Goal: Book appointment/travel/reservation

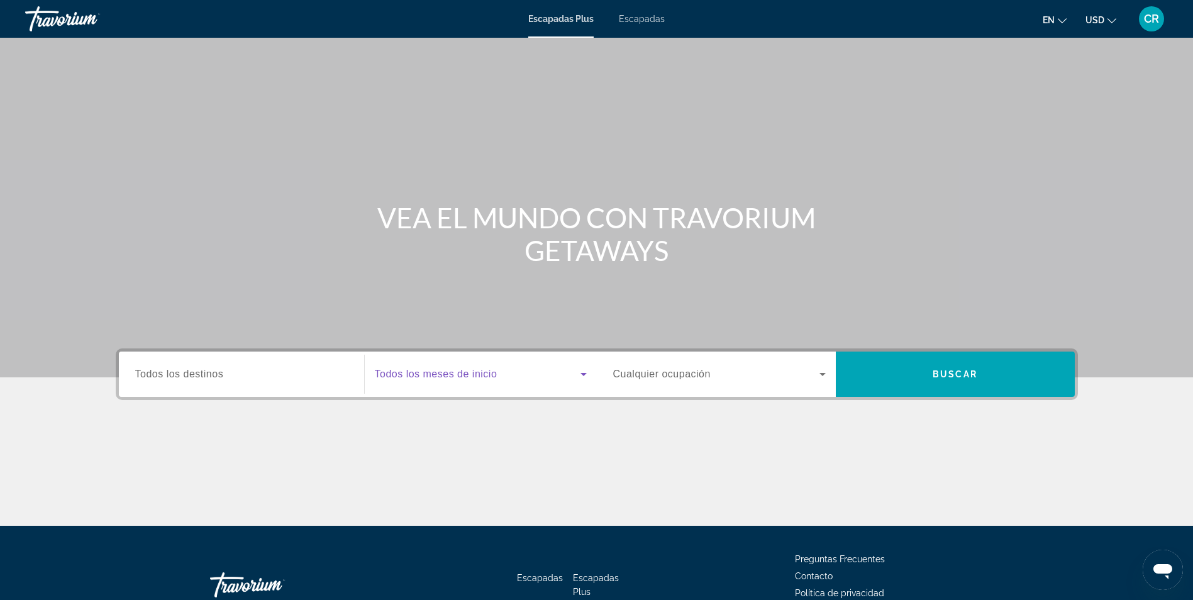
click at [584, 374] on icon "Widget de búsqueda" at bounding box center [584, 374] width 6 height 3
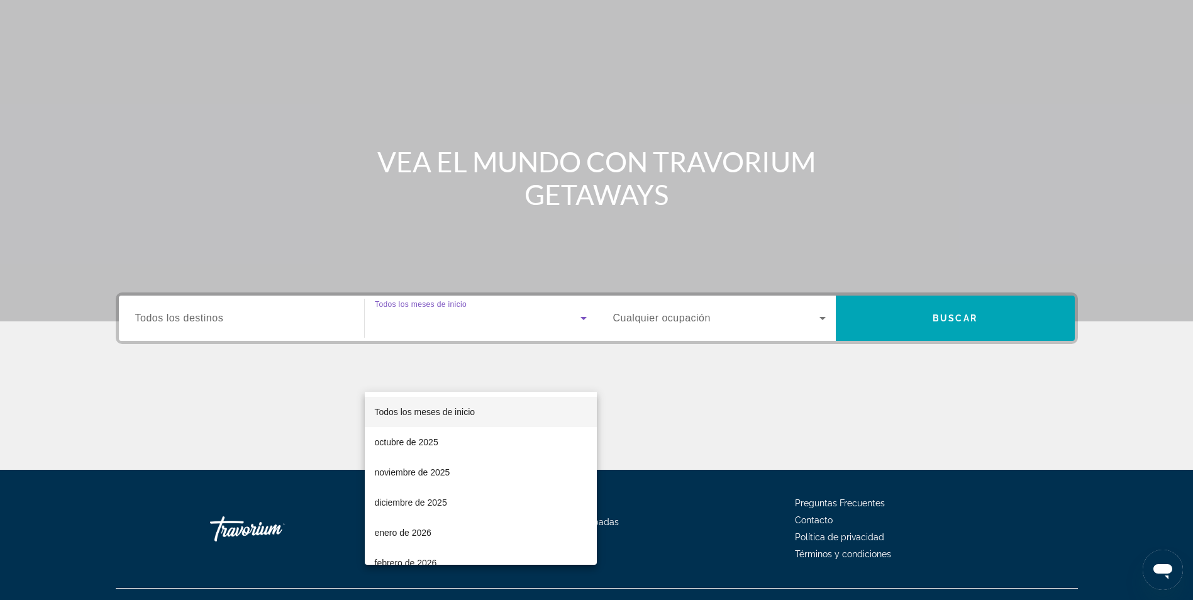
scroll to position [80, 0]
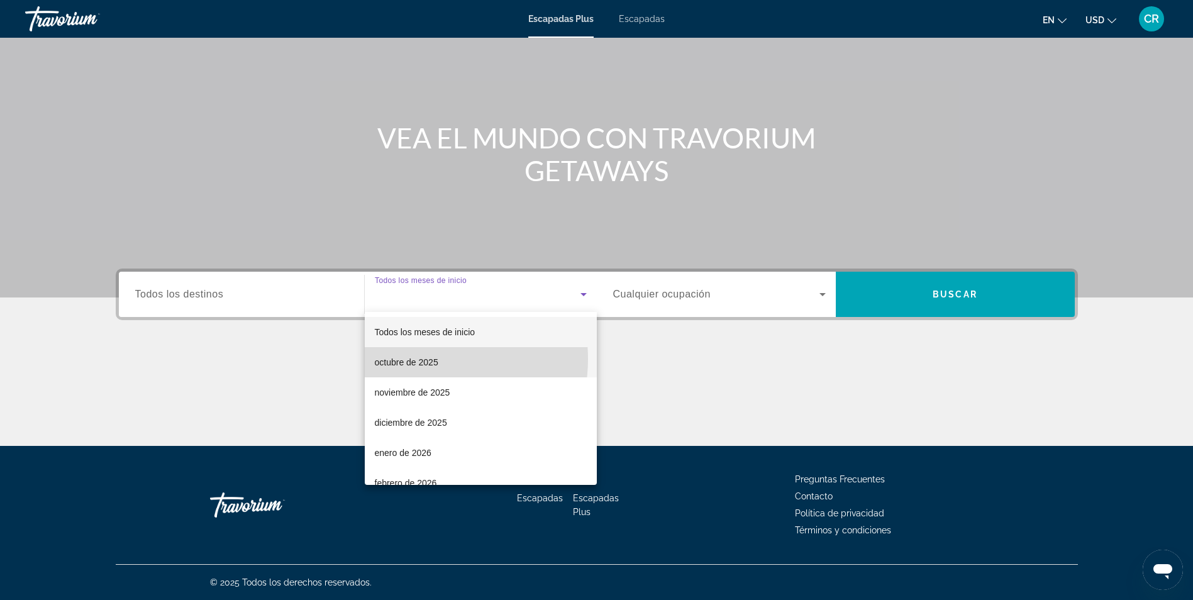
click at [421, 359] on font "octubre de 2025" at bounding box center [407, 362] width 64 height 10
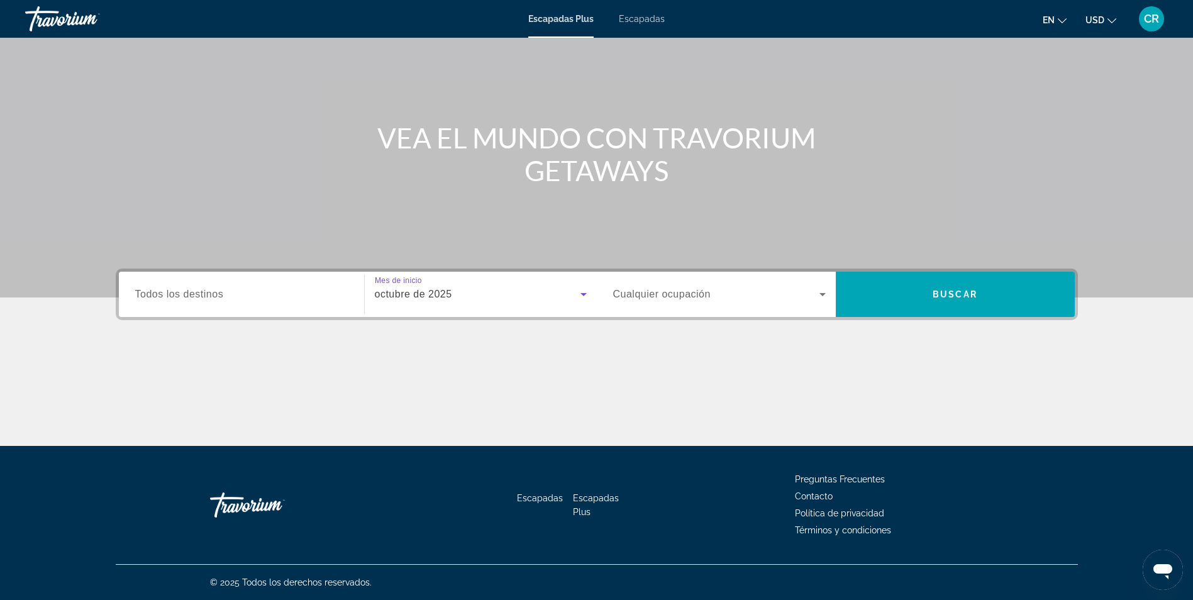
click at [825, 290] on icon "Widget de búsqueda" at bounding box center [822, 294] width 15 height 15
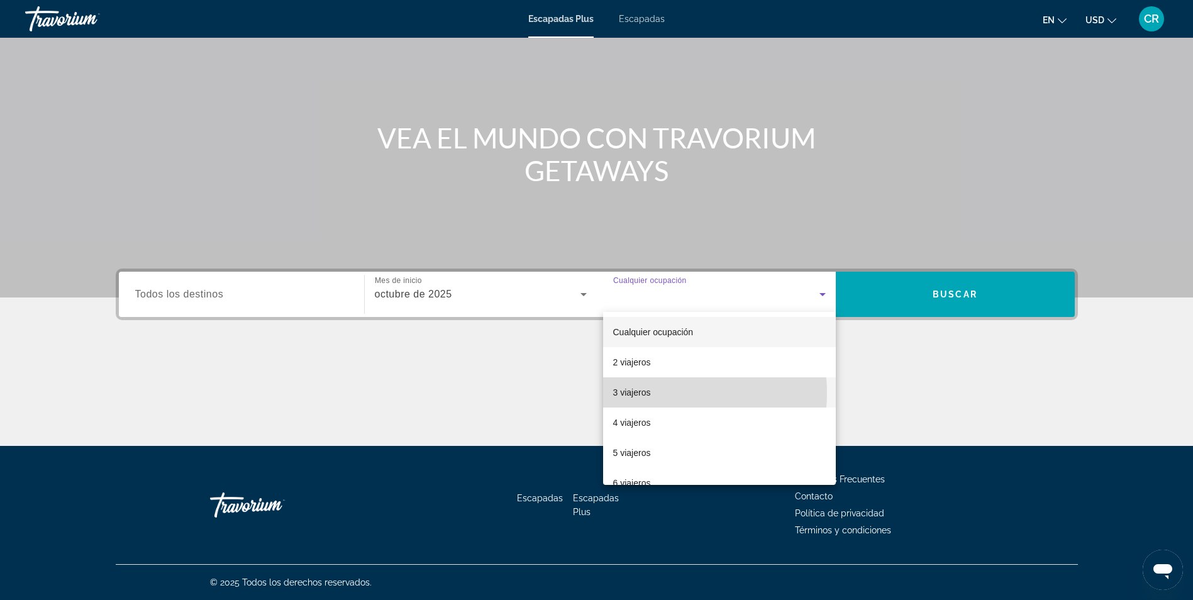
click at [660, 393] on mat-option "3 viajeros" at bounding box center [719, 392] width 233 height 30
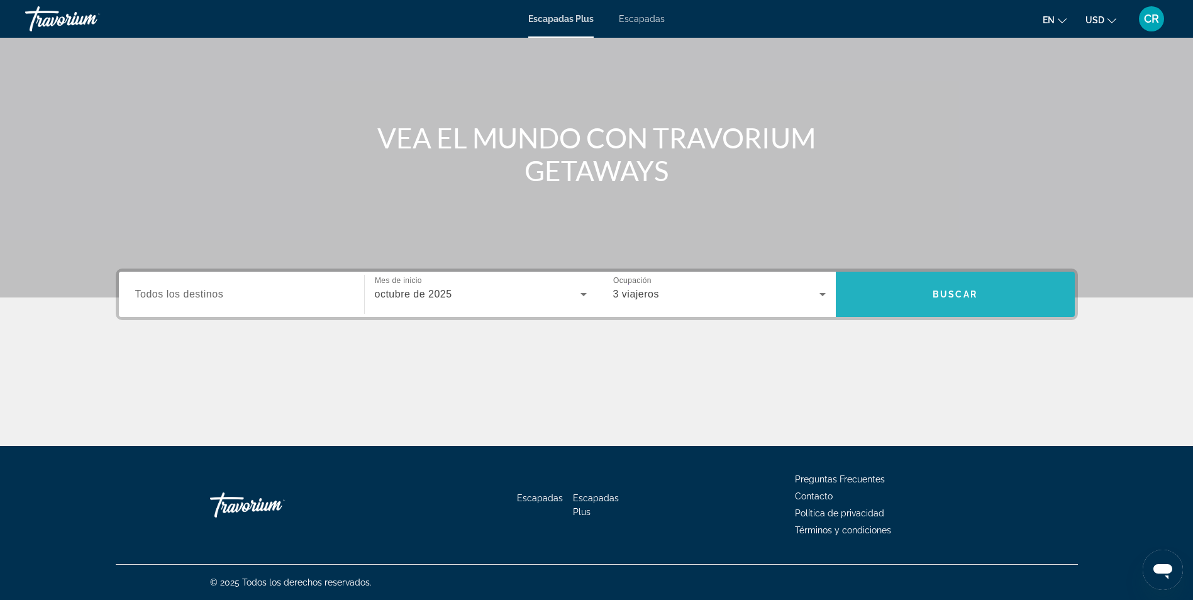
click at [958, 296] on span "Buscar" at bounding box center [955, 294] width 45 height 10
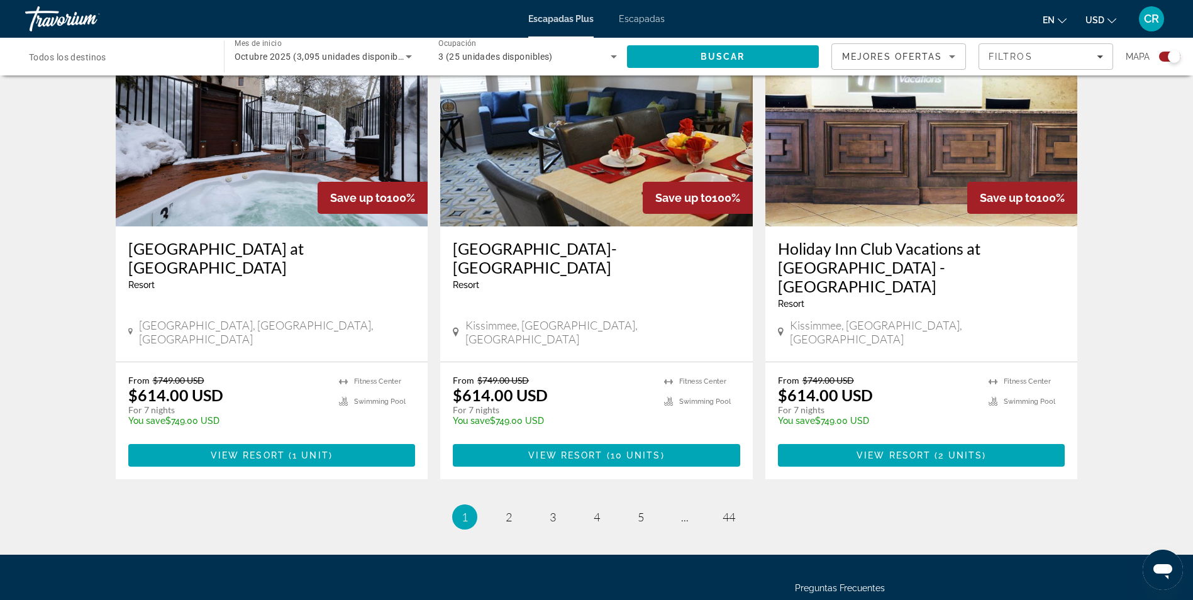
scroll to position [1824, 0]
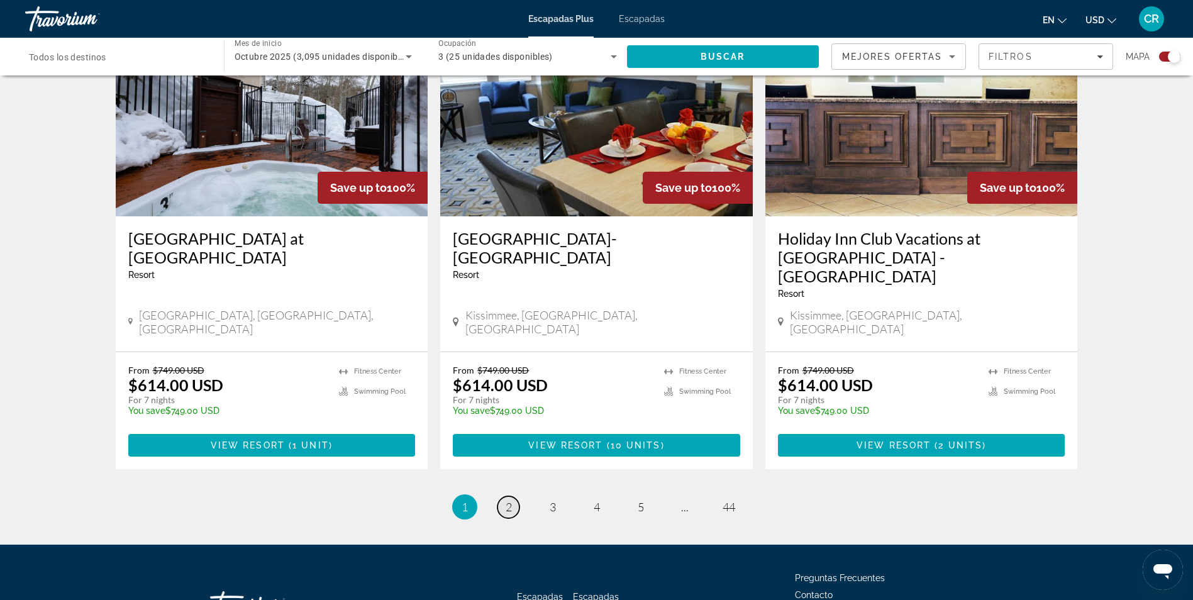
click at [509, 500] on span "2" at bounding box center [509, 507] width 6 height 14
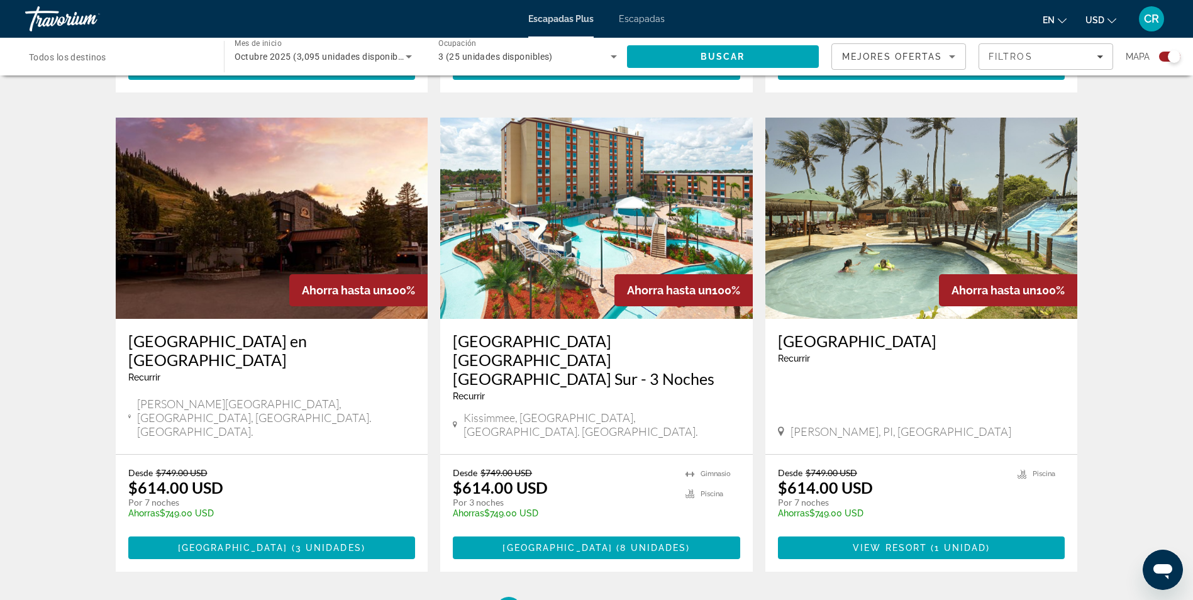
scroll to position [1824, 0]
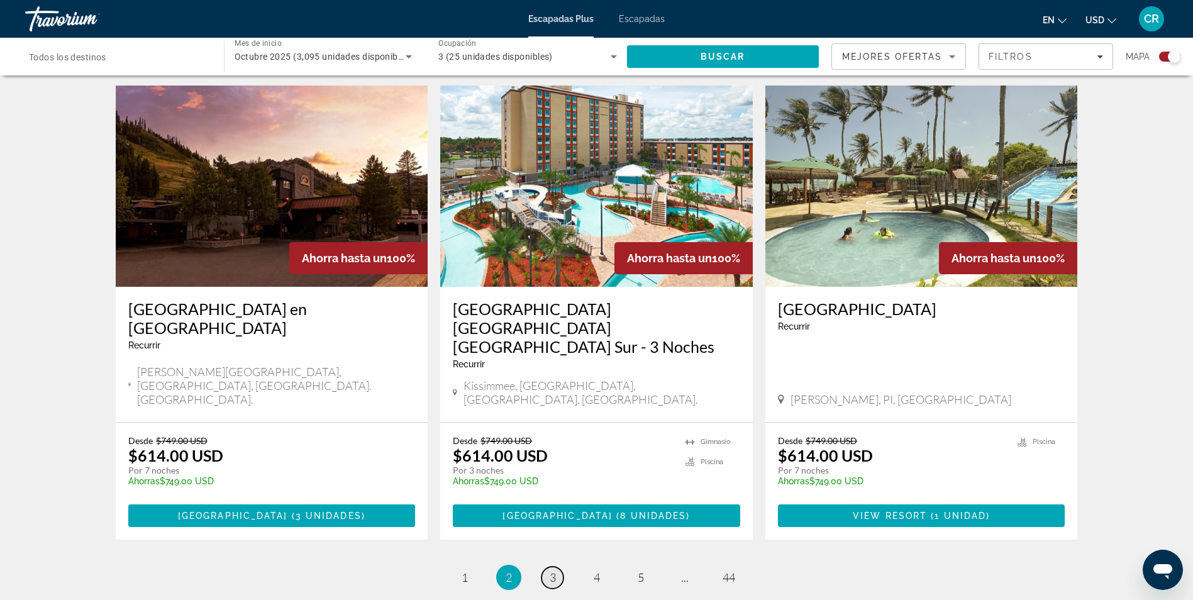
click at [548, 567] on link "página 3" at bounding box center [553, 578] width 22 height 22
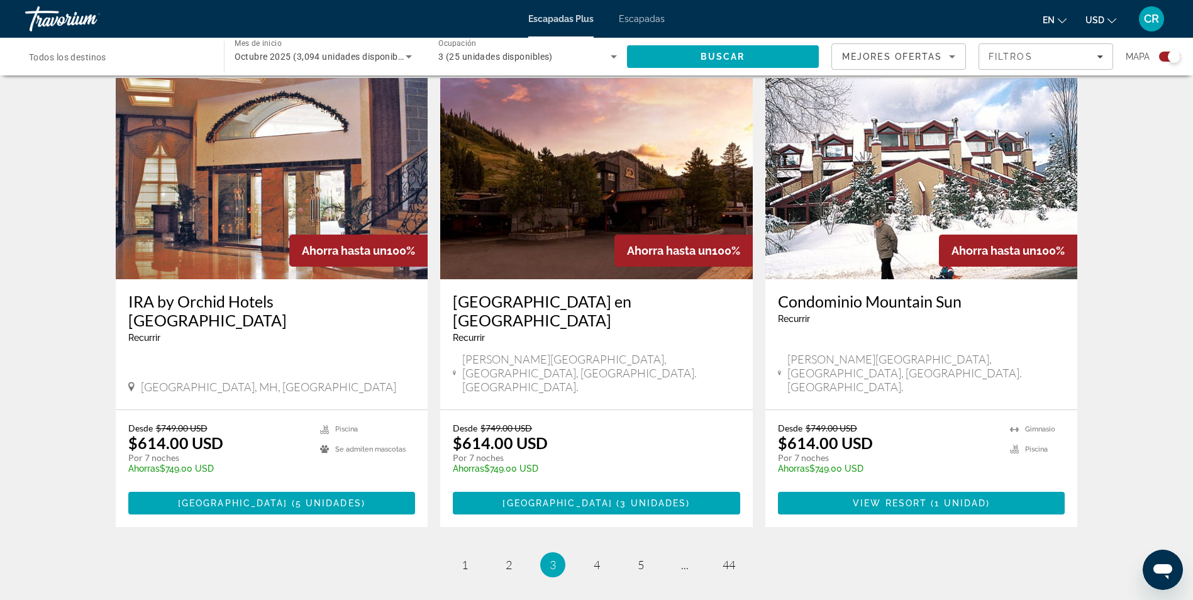
scroll to position [1824, 0]
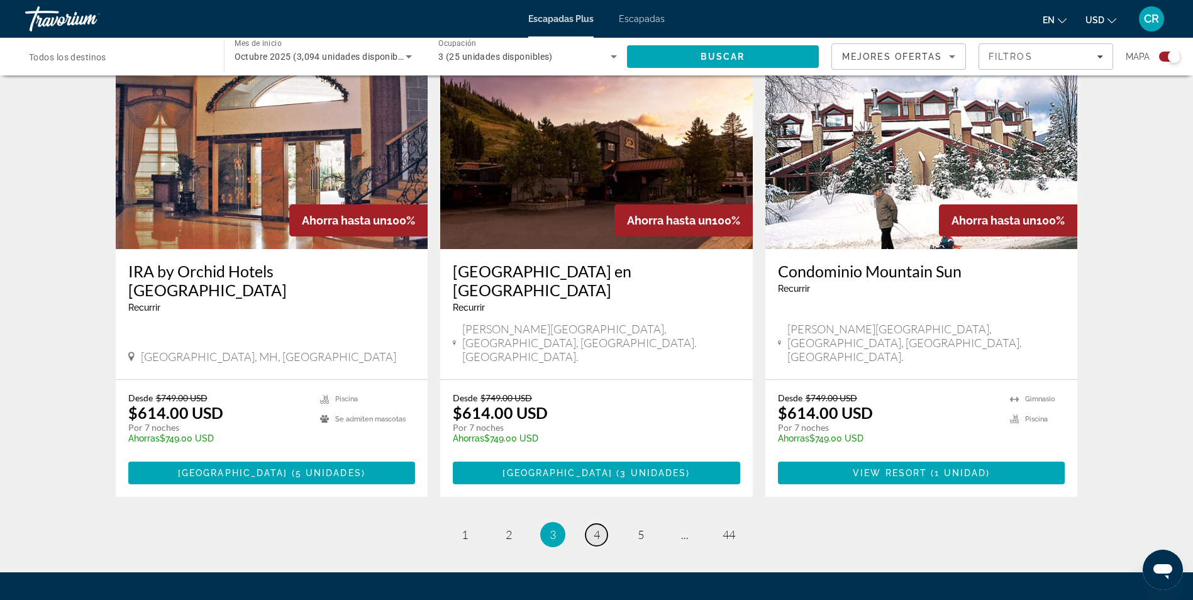
click at [596, 528] on span "4" at bounding box center [597, 535] width 6 height 14
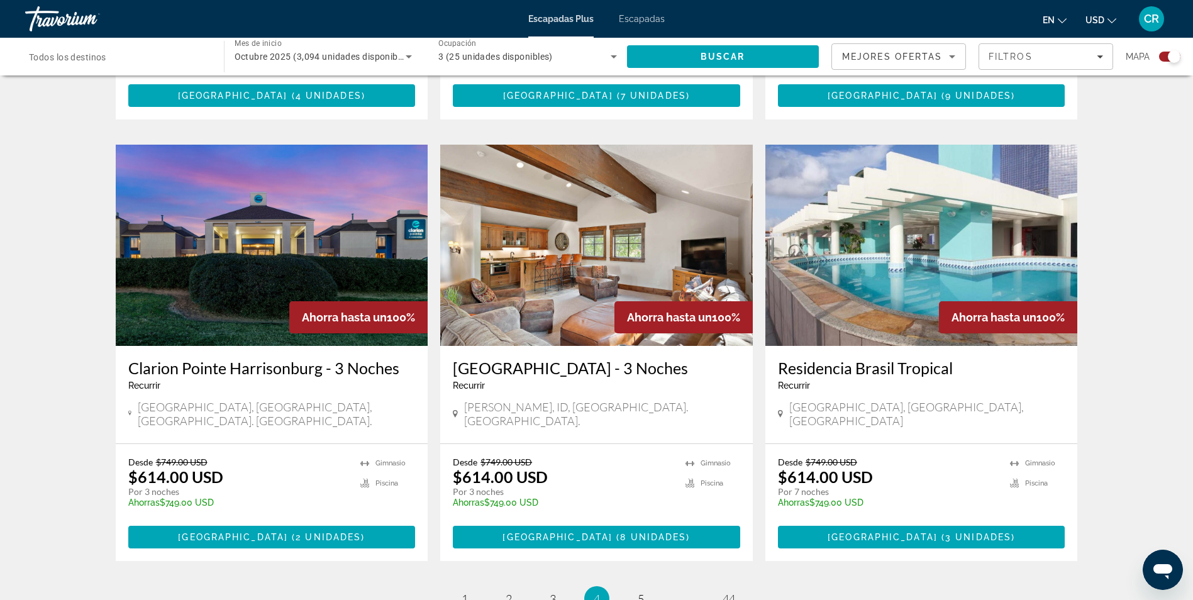
scroll to position [1761, 0]
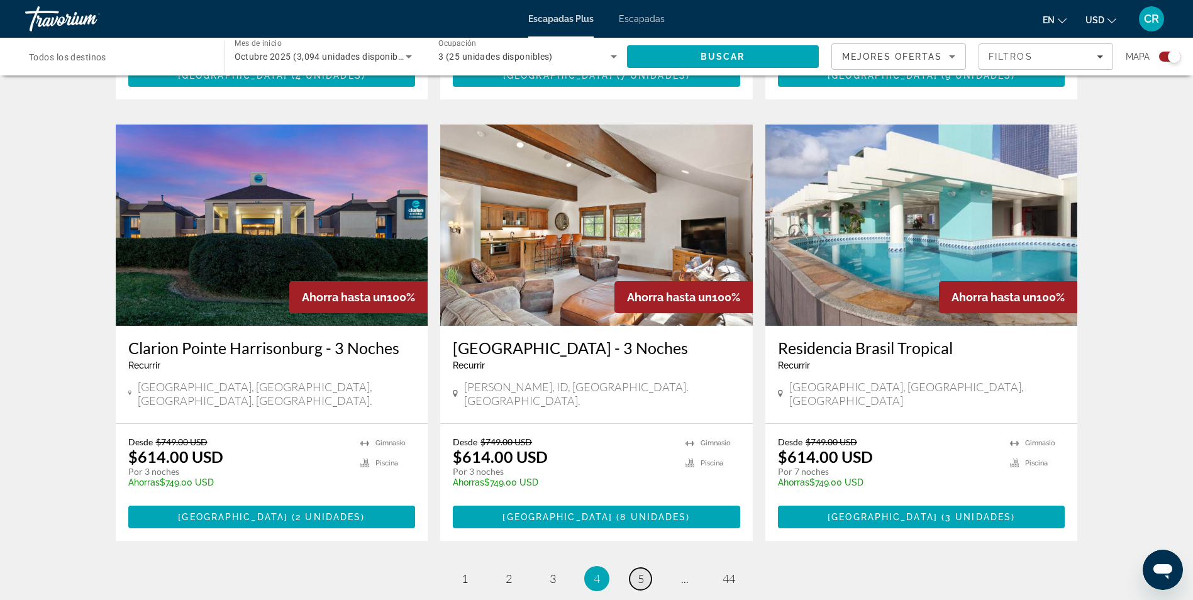
click at [638, 572] on span "5" at bounding box center [641, 579] width 6 height 14
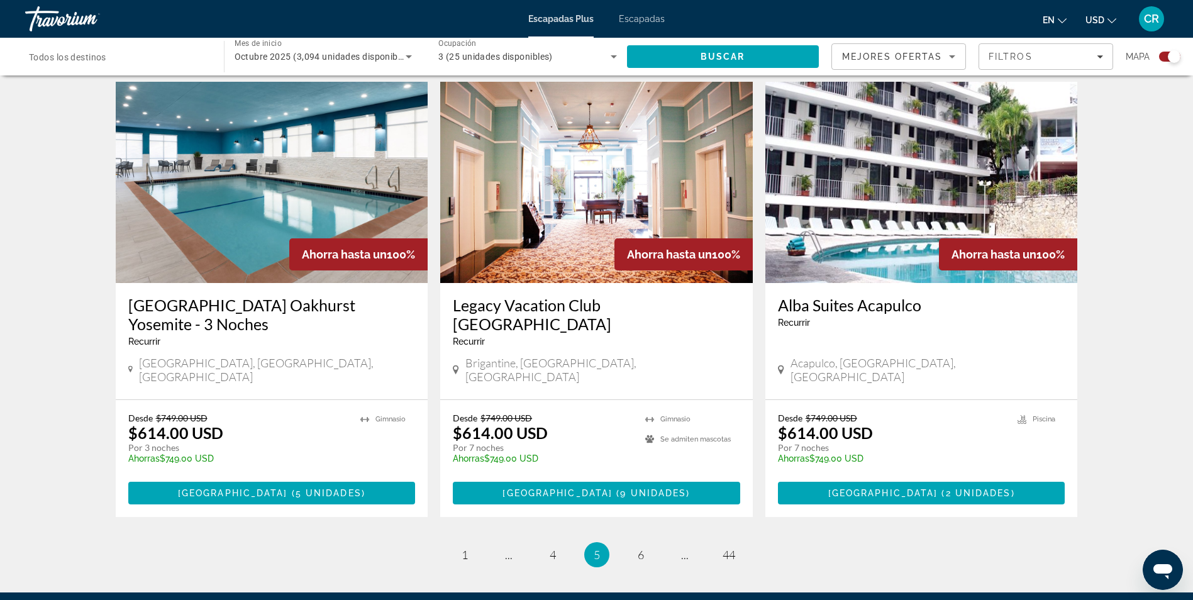
scroll to position [1824, 0]
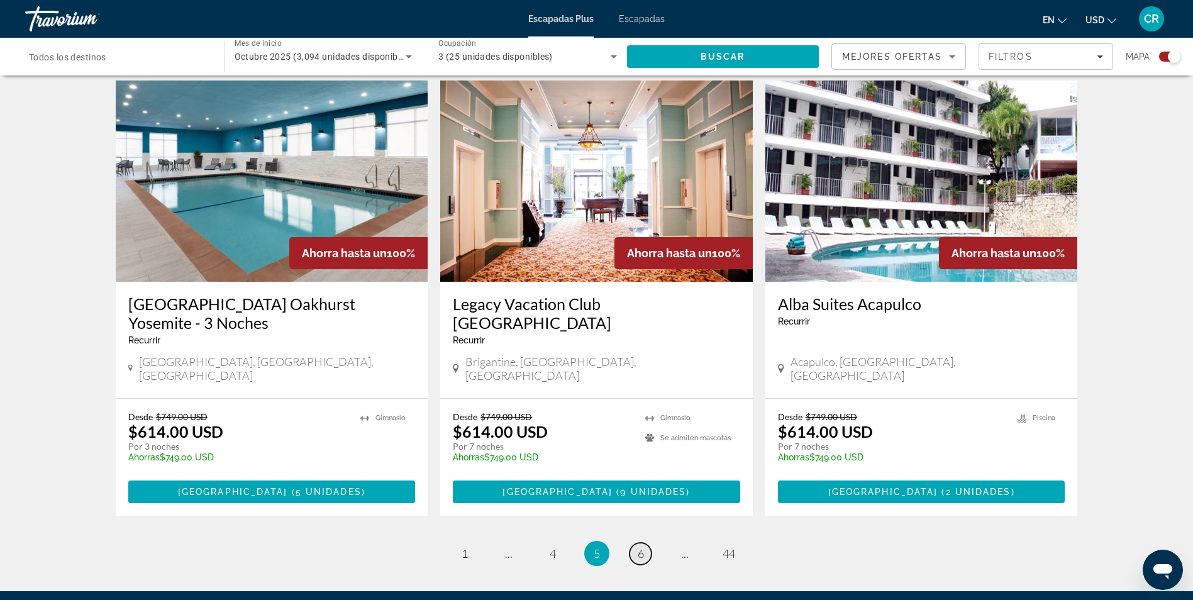
click at [642, 547] on span "6" at bounding box center [641, 554] width 6 height 14
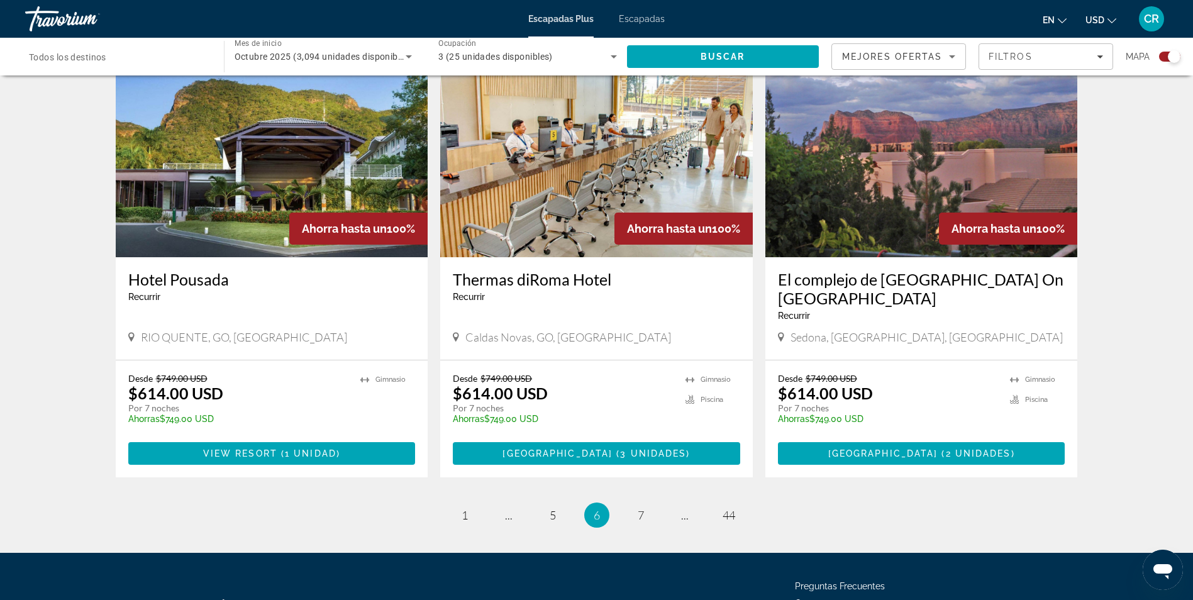
scroll to position [1824, 0]
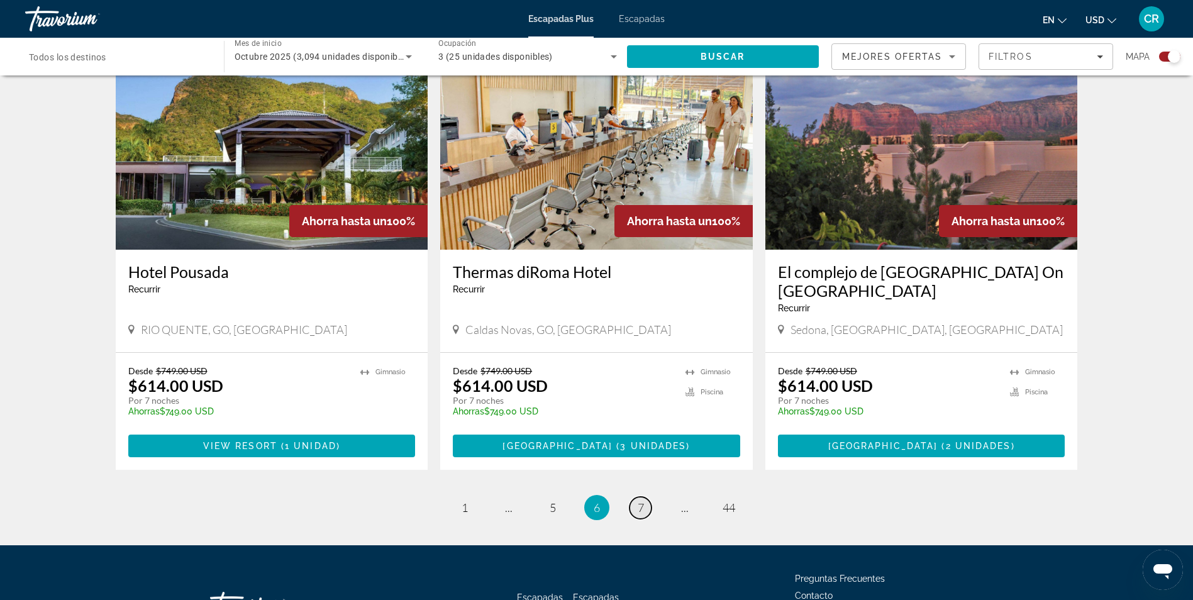
click at [640, 501] on span "7" at bounding box center [641, 508] width 6 height 14
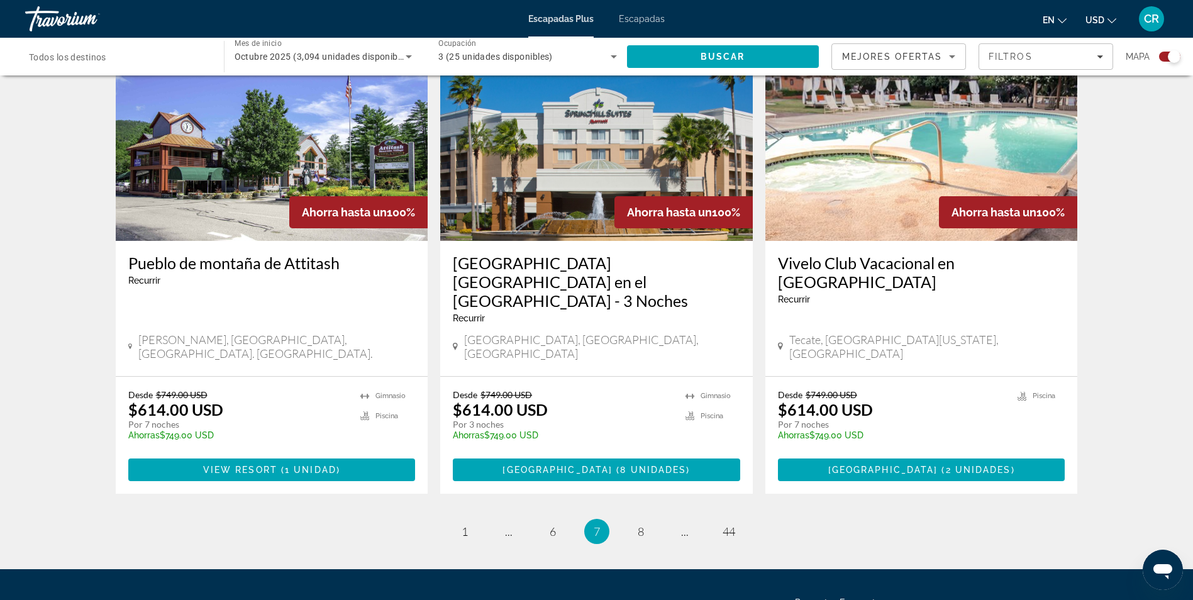
scroll to position [1882, 0]
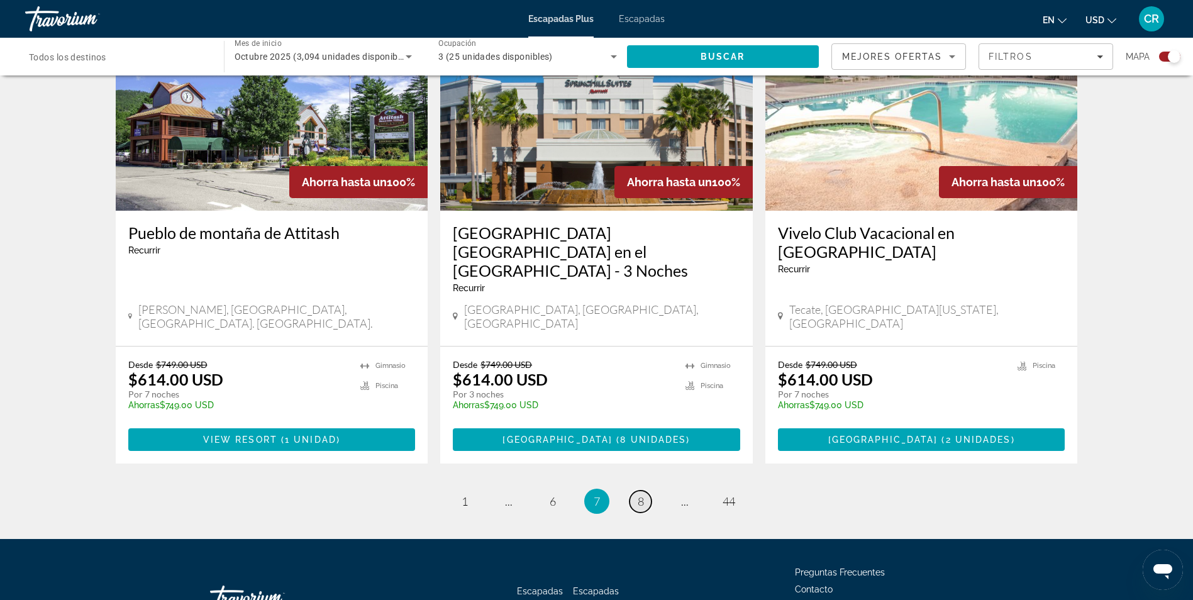
click at [640, 494] on span "8" at bounding box center [641, 501] width 6 height 14
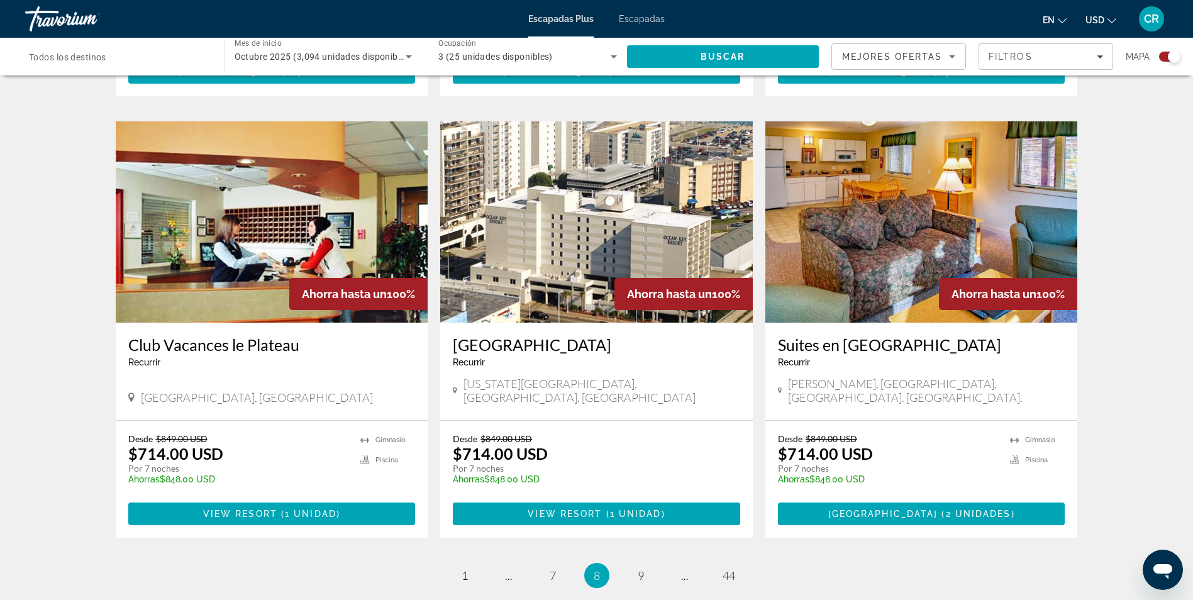
scroll to position [1824, 0]
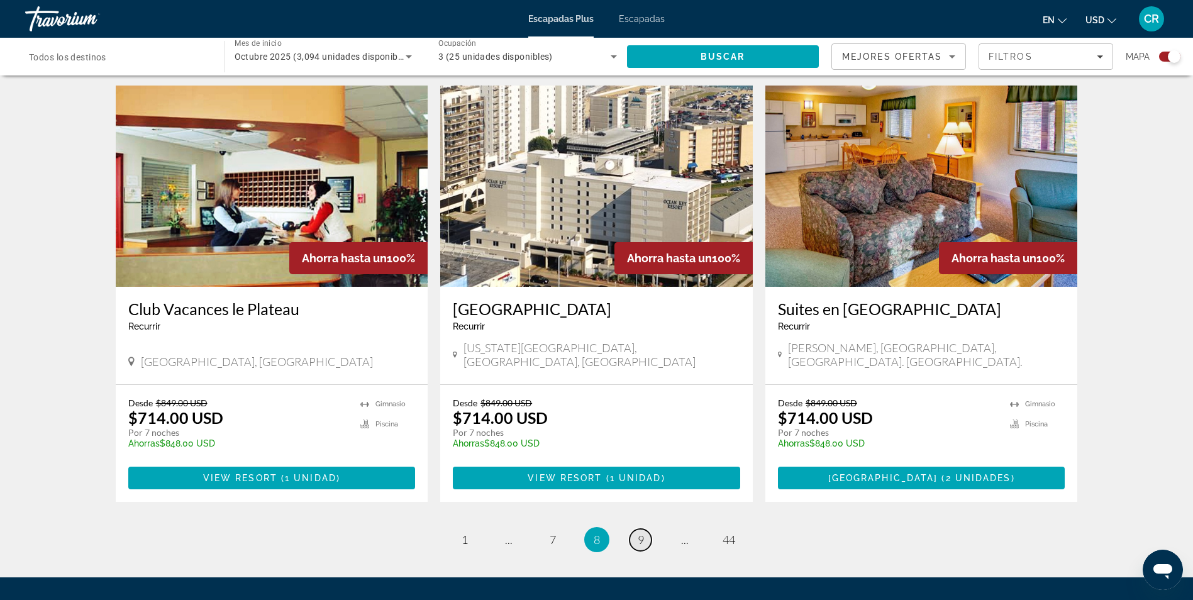
click at [636, 529] on link "página 9" at bounding box center [641, 540] width 22 height 22
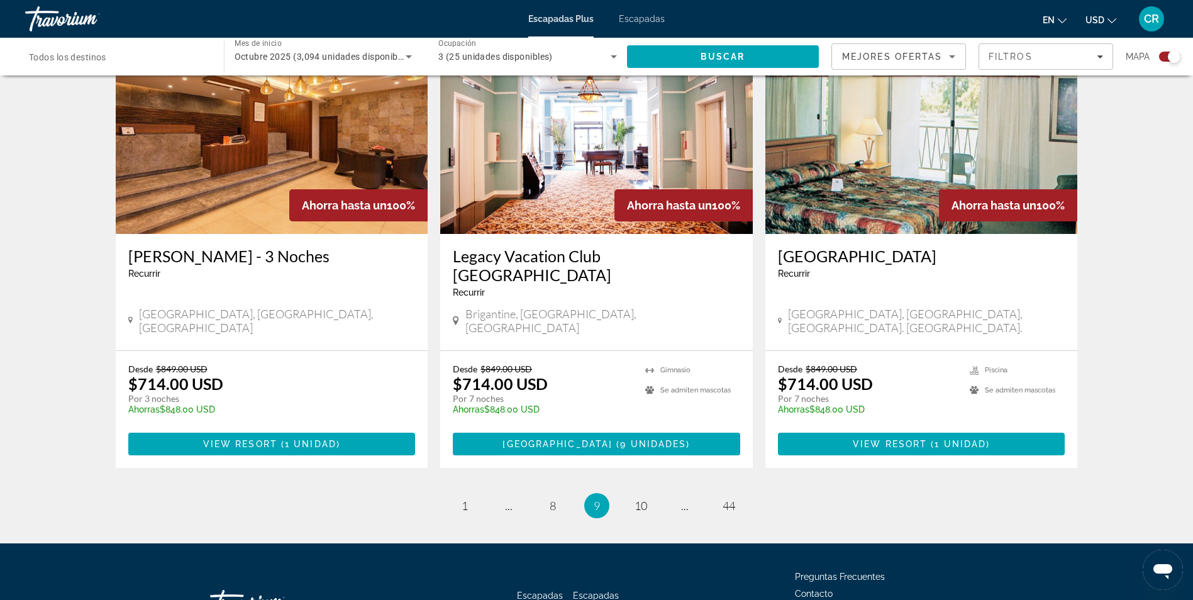
scroll to position [1881, 0]
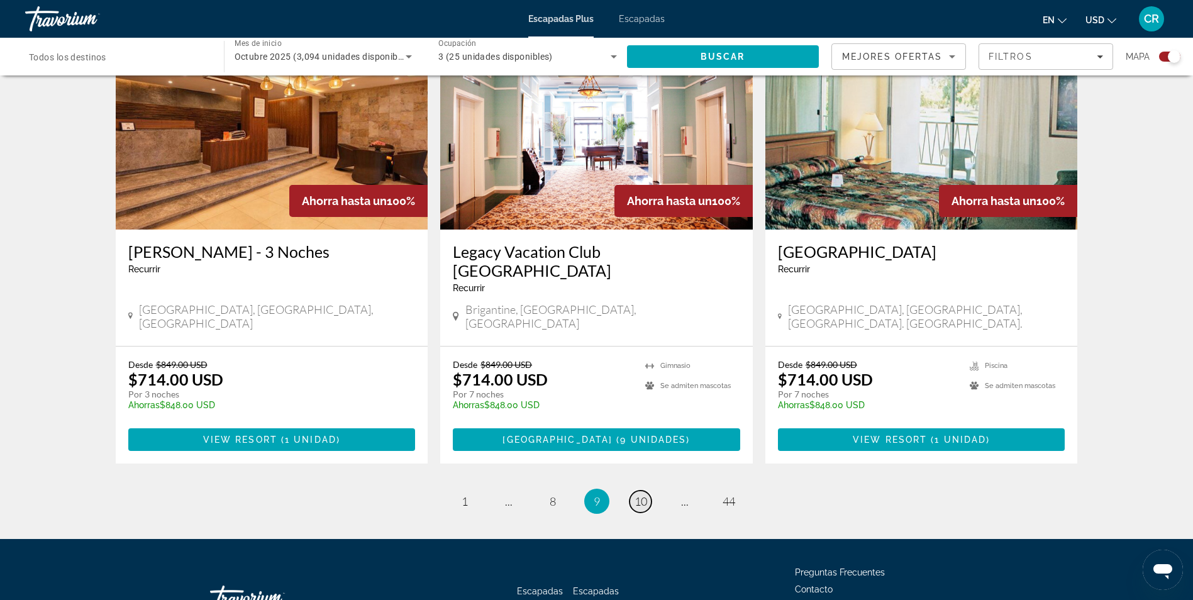
click at [642, 494] on span "10" at bounding box center [641, 501] width 13 height 14
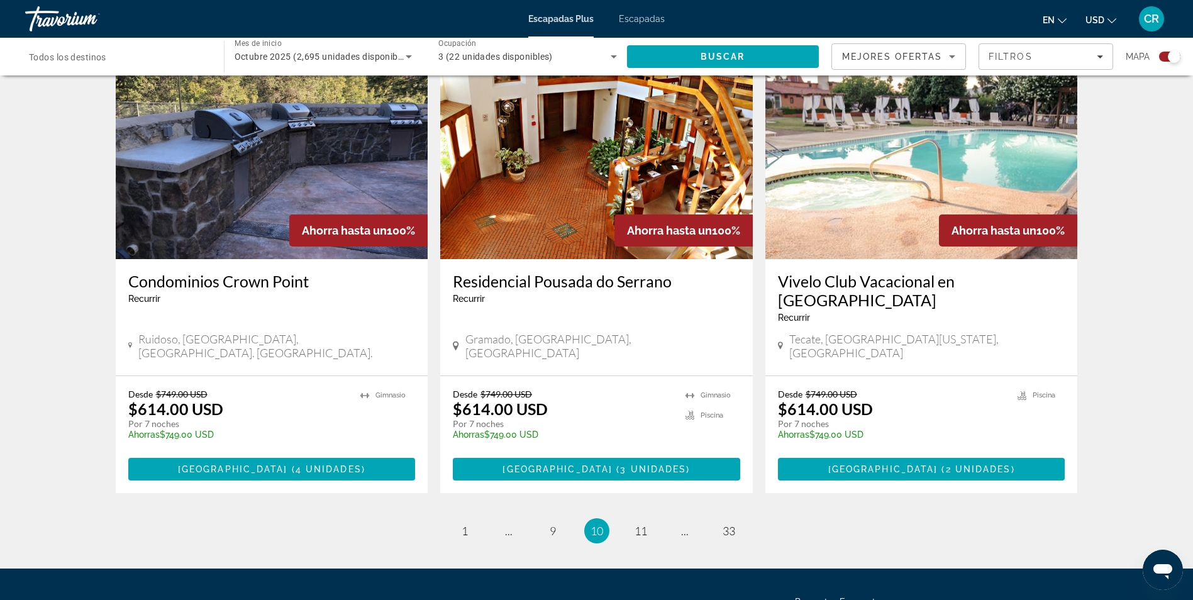
scroll to position [1824, 0]
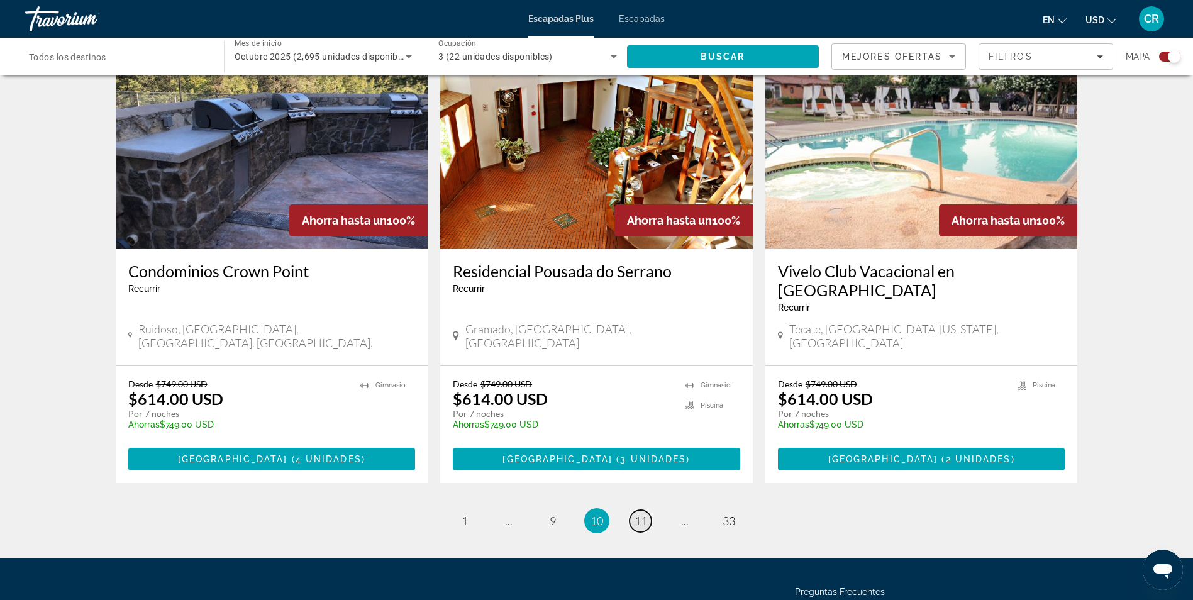
click at [642, 514] on span "11" at bounding box center [641, 521] width 13 height 14
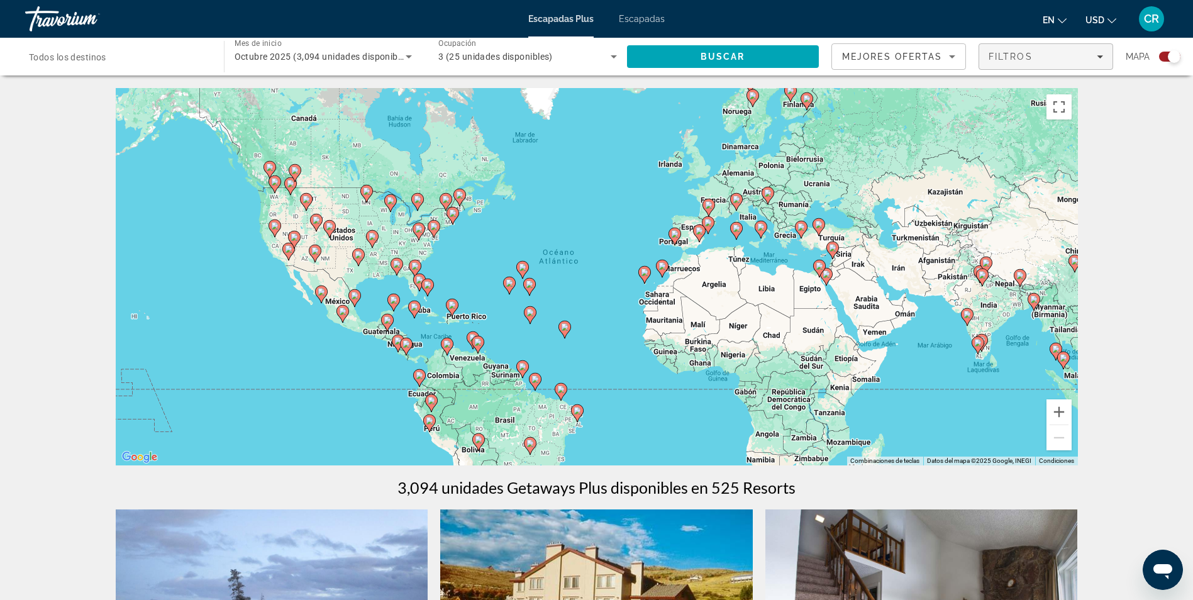
click at [1099, 55] on icon "Filtros" at bounding box center [1100, 56] width 6 height 6
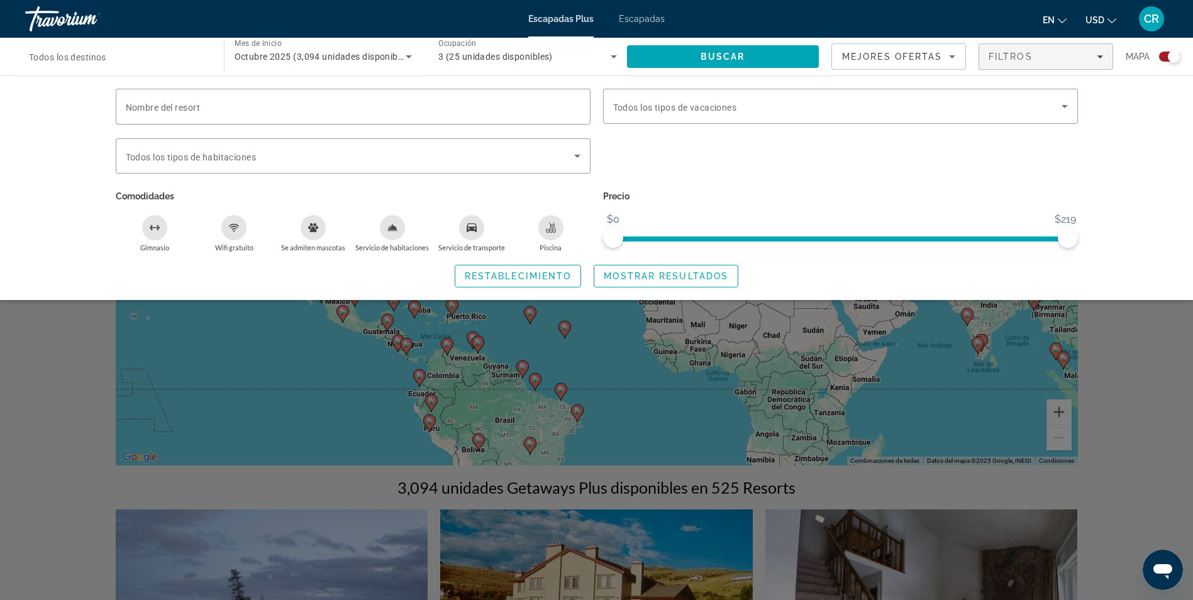
click at [953, 54] on icon "Ordenar por" at bounding box center [952, 56] width 15 height 15
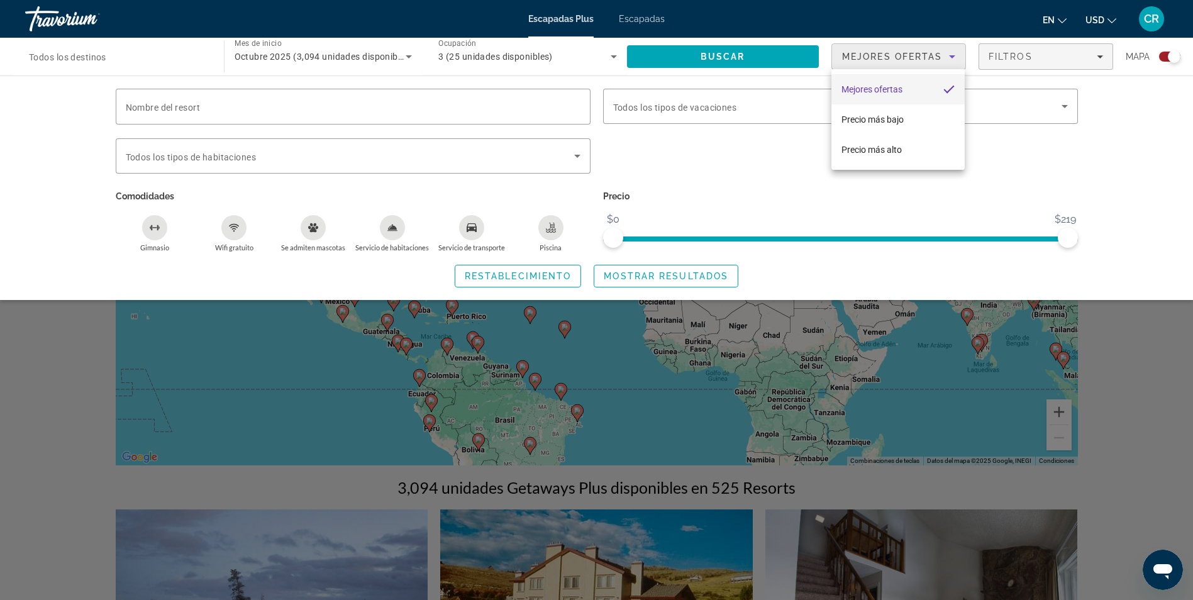
click at [1175, 122] on div at bounding box center [596, 300] width 1193 height 600
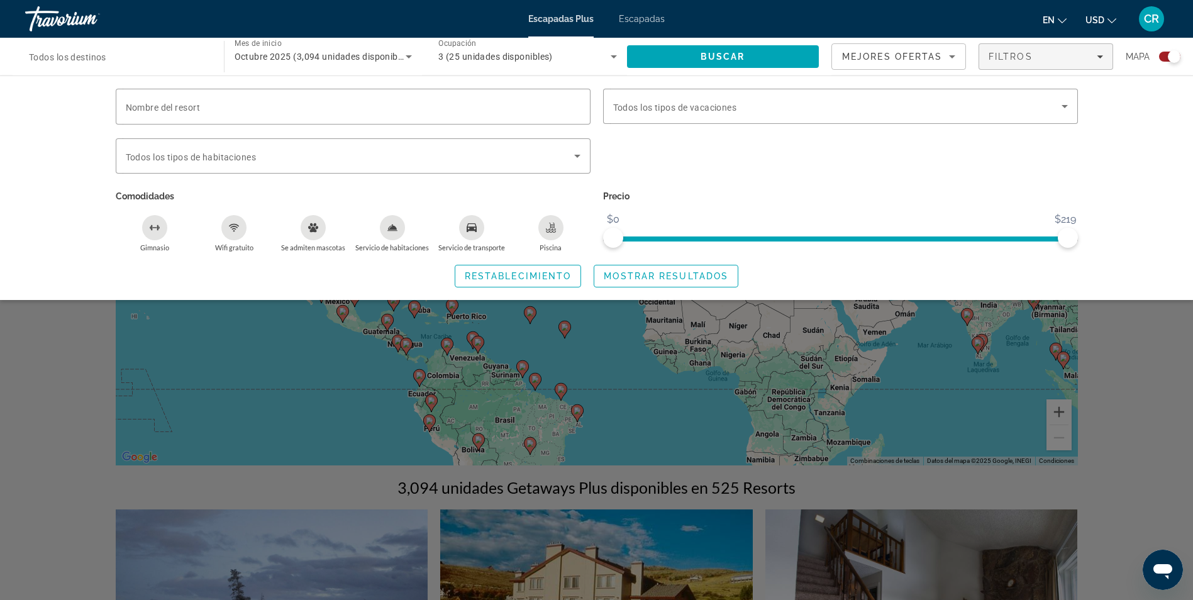
drag, startPoint x: 1147, startPoint y: 366, endPoint x: 1147, endPoint y: 354, distance: 12.0
click at [1147, 365] on div "Widget de búsqueda" at bounding box center [596, 394] width 1193 height 411
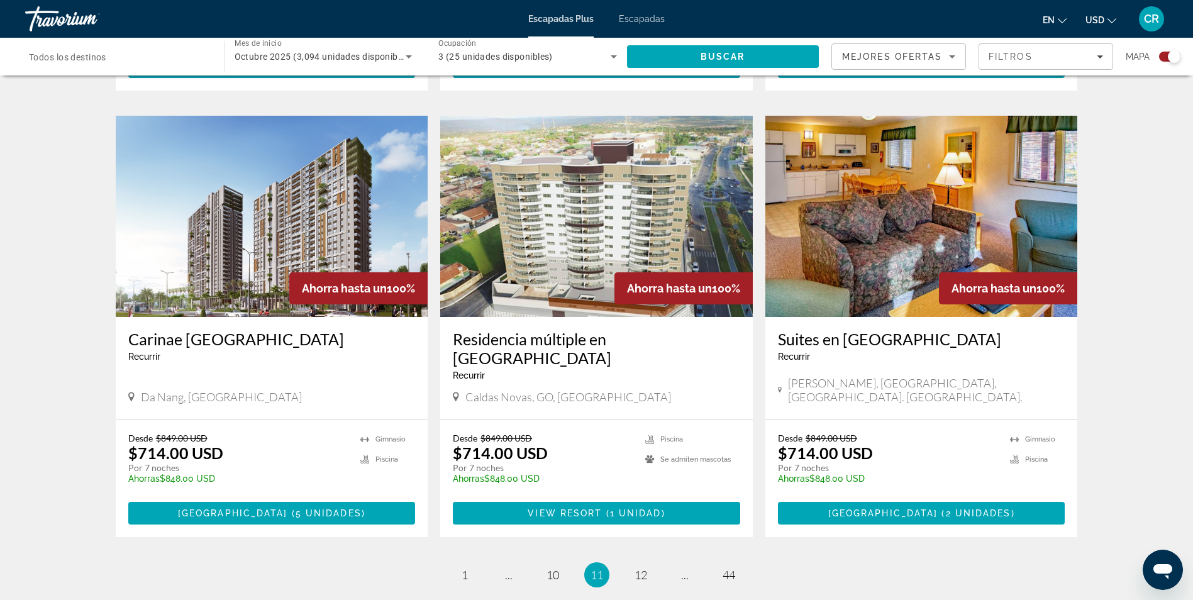
scroll to position [1824, 0]
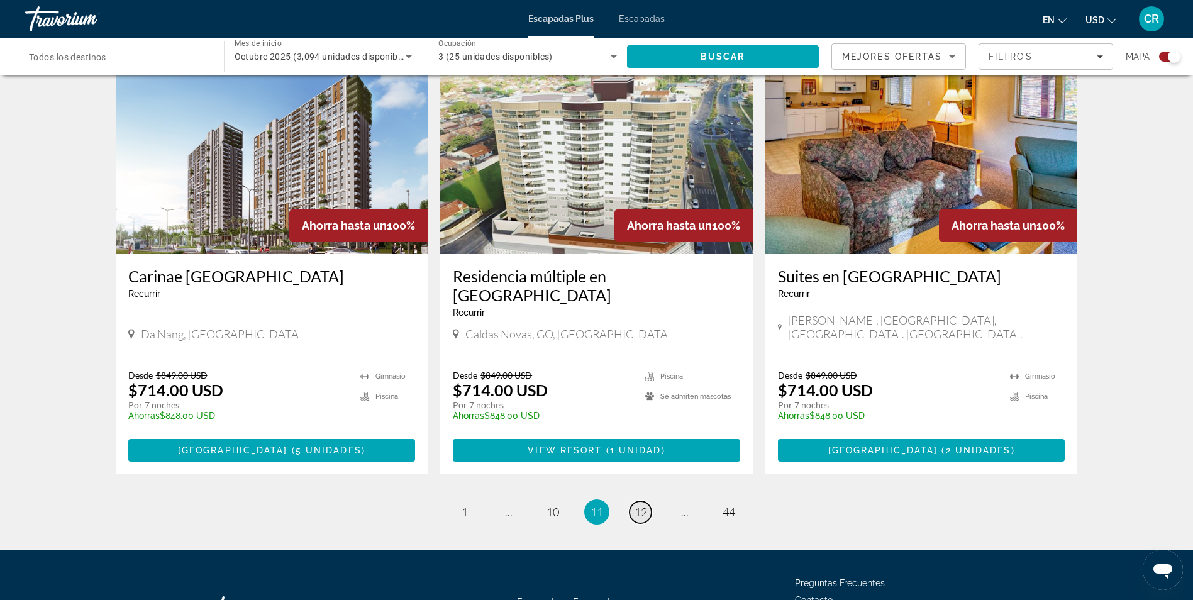
click at [643, 505] on span "12" at bounding box center [641, 512] width 13 height 14
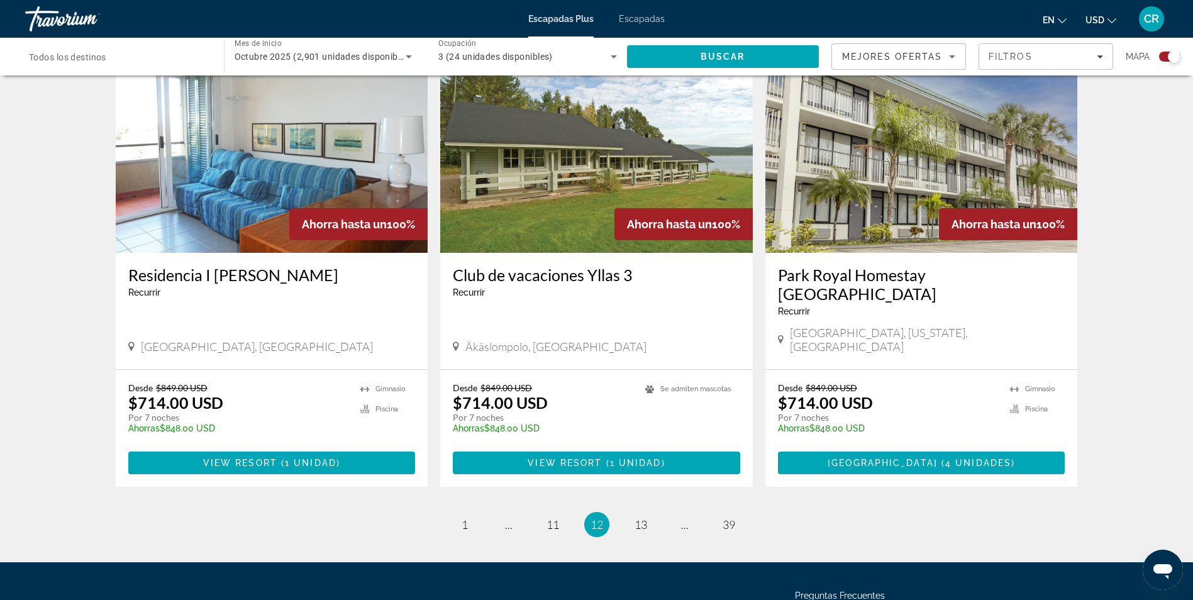
scroll to position [1824, 0]
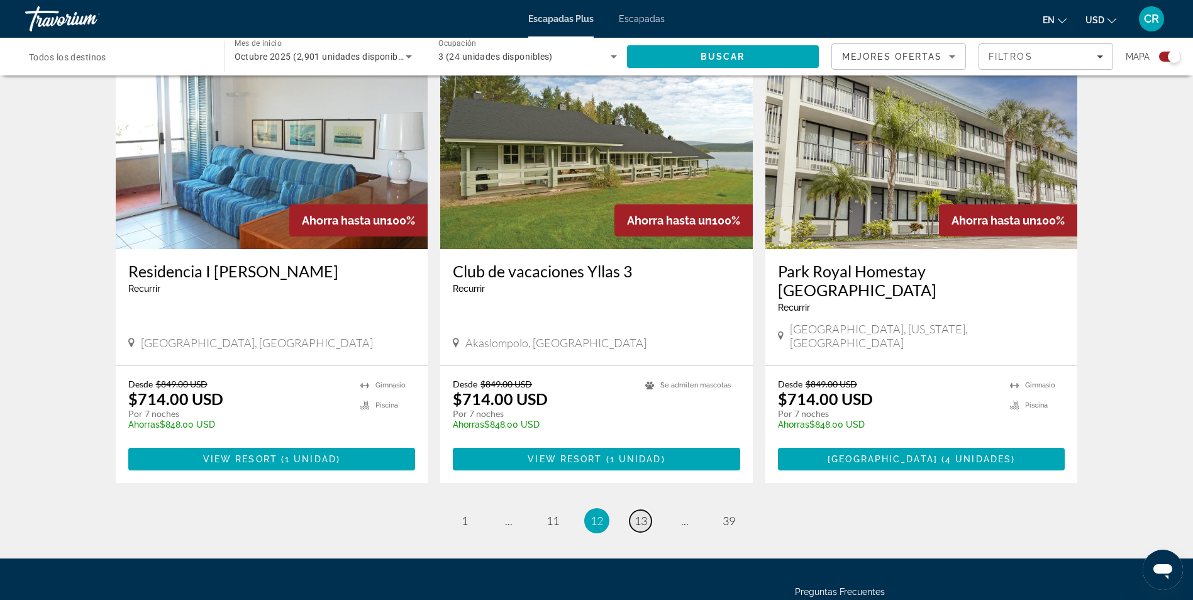
click at [643, 514] on span "13" at bounding box center [641, 521] width 13 height 14
